Goal: Transaction & Acquisition: Subscribe to service/newsletter

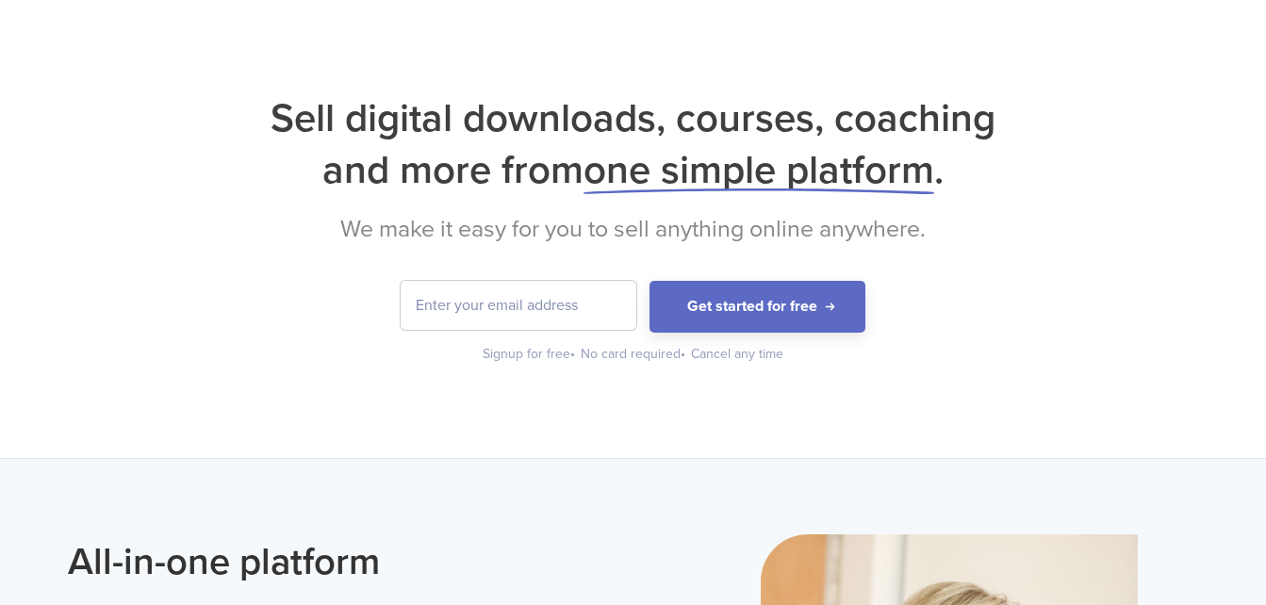
click at [608, 303] on input "email" at bounding box center [519, 305] width 236 height 49
type input "[EMAIL_ADDRESS][DOMAIN_NAME]"
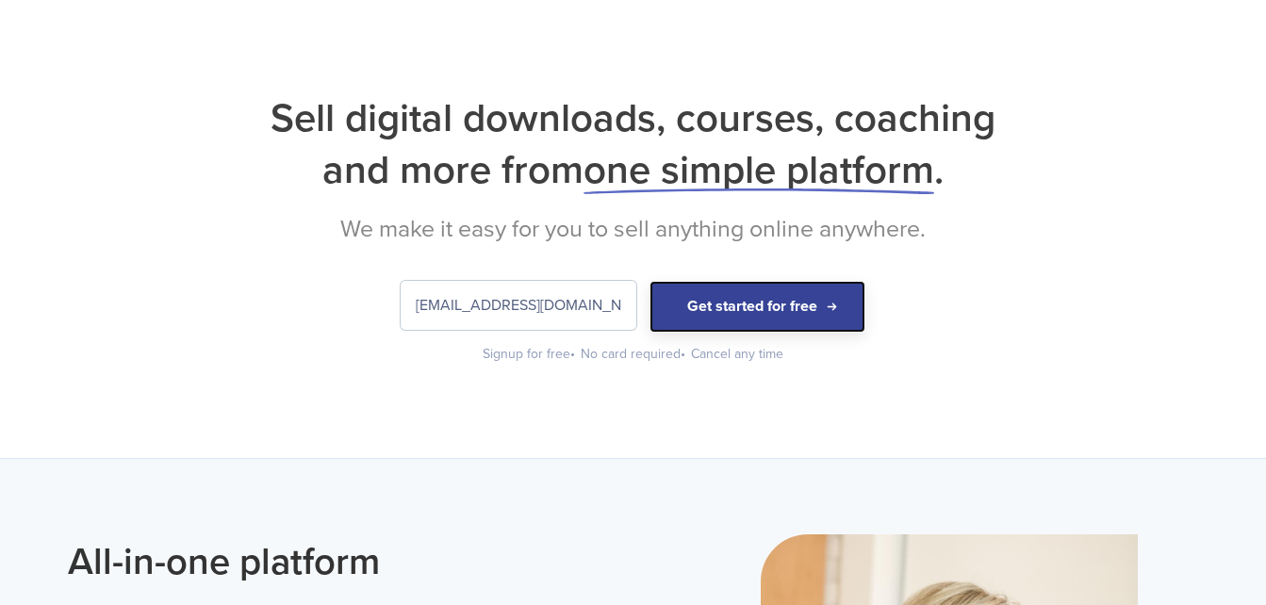
click at [685, 303] on button "Get started for free" at bounding box center [757, 307] width 216 height 52
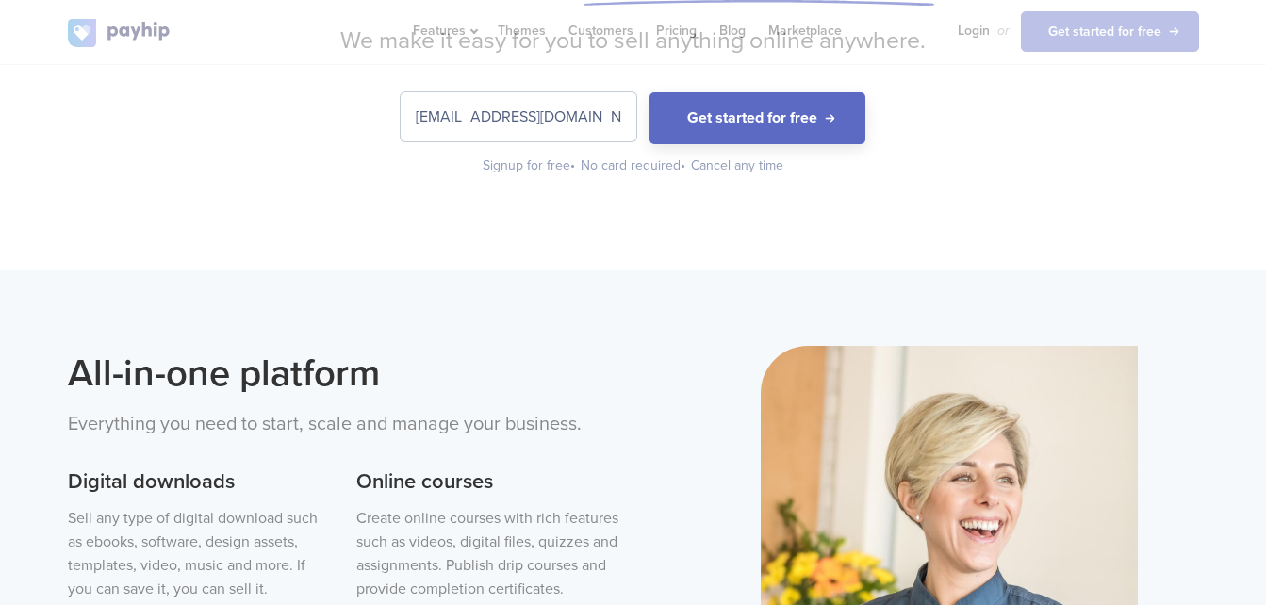
scroll to position [565, 0]
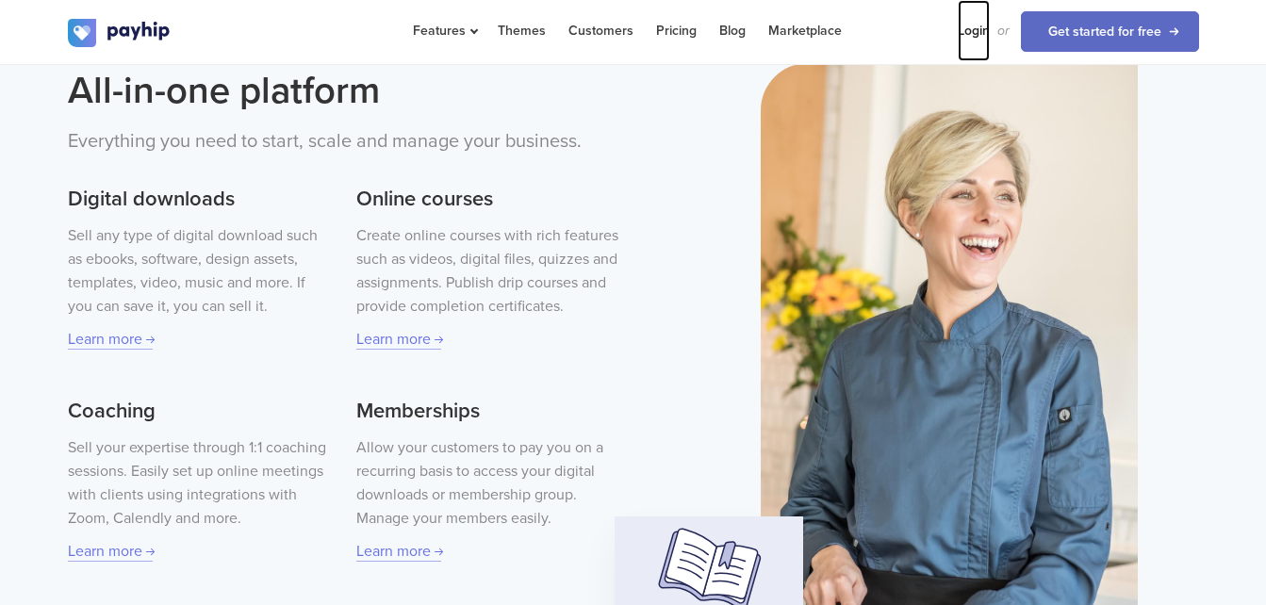
click at [978, 36] on link "Login" at bounding box center [974, 30] width 32 height 61
